Goal: Check status: Check status

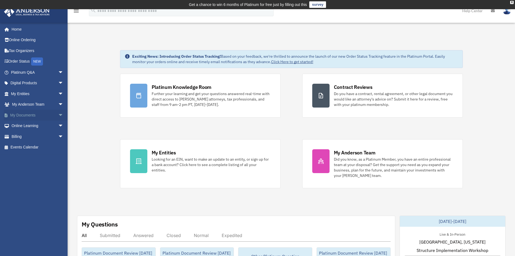
click at [58, 112] on span "arrow_drop_down" at bounding box center [63, 115] width 11 height 11
click at [58, 115] on span "arrow_drop_up" at bounding box center [63, 115] width 11 height 11
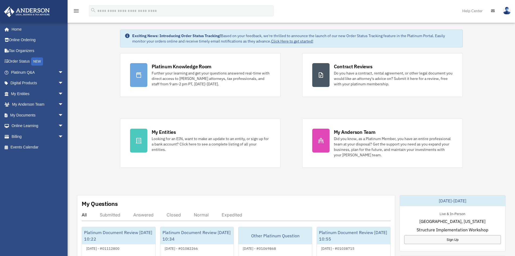
scroll to position [54, 0]
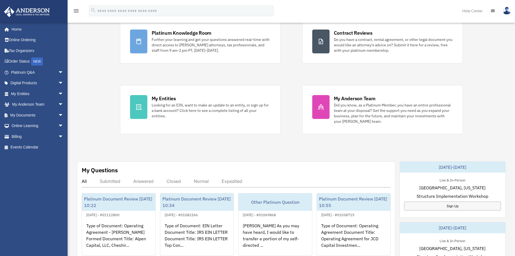
click at [95, 121] on div "Exciting News: Introducing Order Status Tracking! Based on your feedback, we're…" at bounding box center [292, 227] width 456 height 491
